Goal: Navigation & Orientation: Go to known website

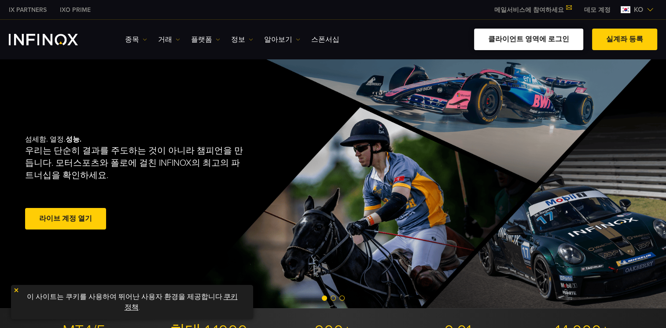
click at [519, 36] on link "클라이언트 영역에 로그인" at bounding box center [528, 40] width 109 height 22
drag, startPoint x: 0, startPoint y: 0, endPoint x: 526, endPoint y: 39, distance: 527.8
click at [526, 39] on link "클라이언트 영역에 로그인" at bounding box center [528, 40] width 109 height 22
